Goal: Information Seeking & Learning: Learn about a topic

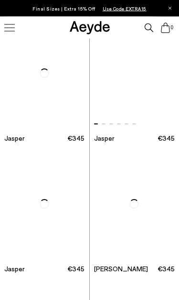
scroll to position [456, 0]
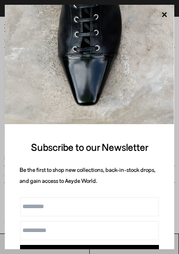
scroll to position [427, 0]
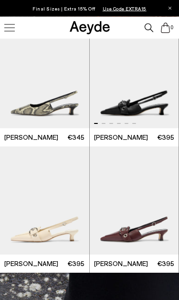
scroll to position [4418, 0]
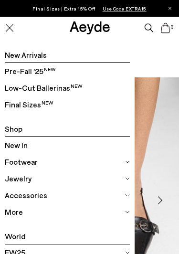
click at [47, 67] on span "Pre-Fall '25" at bounding box center [30, 71] width 51 height 12
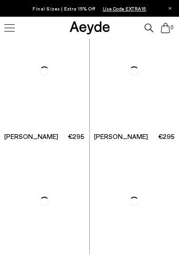
scroll to position [6343, 0]
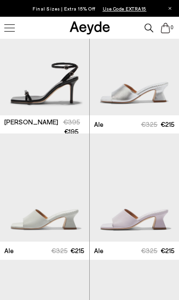
scroll to position [1939, 0]
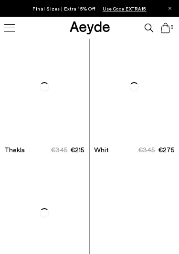
scroll to position [5806, 0]
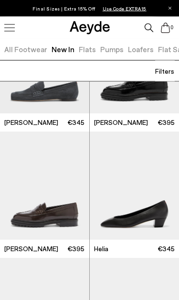
scroll to position [712, 0]
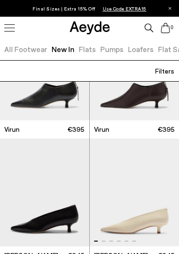
scroll to position [3733, 0]
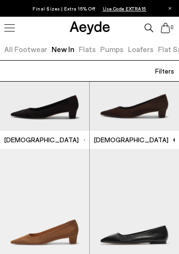
scroll to position [4228, 0]
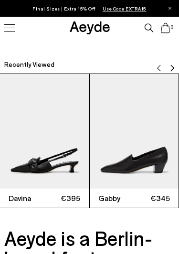
scroll to position [664, 0]
